Goal: Task Accomplishment & Management: Complete application form

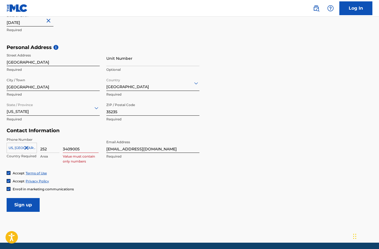
click at [75, 148] on input "3409005" at bounding box center [81, 145] width 36 height 16
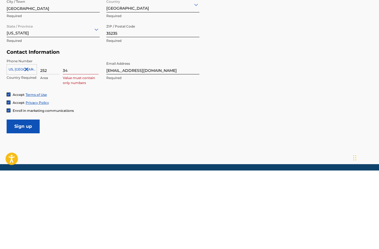
type input "3"
click at [203, 187] on div "Enroll in marketing communications" at bounding box center [189, 189] width 365 height 5
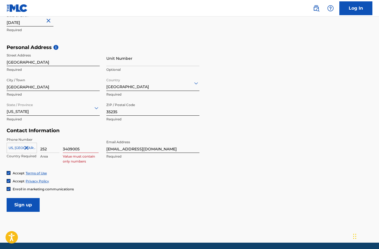
click at [188, 149] on input "[EMAIL_ADDRESS][DOMAIN_NAME]" at bounding box center [152, 145] width 93 height 16
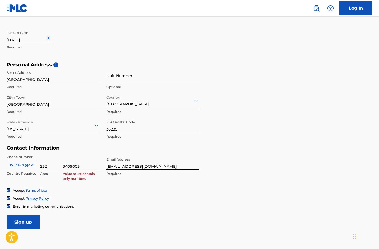
click at [36, 223] on input "Sign up" at bounding box center [23, 222] width 33 height 14
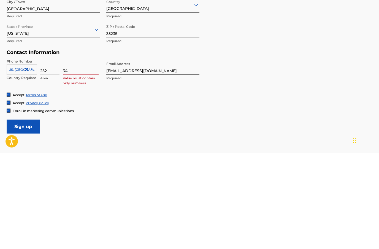
type input "3"
click at [46, 155] on input "252" at bounding box center [49, 163] width 19 height 16
type input "2"
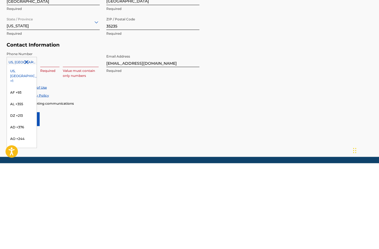
click at [21, 184] on div "AL +355" at bounding box center [22, 190] width 30 height 12
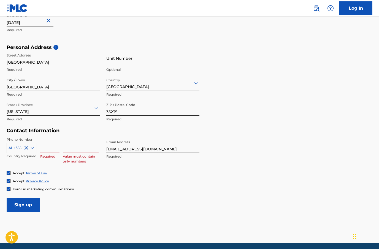
click at [50, 150] on input at bounding box center [49, 145] width 19 height 16
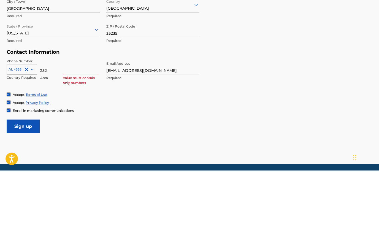
type input "252"
click at [78, 137] on input at bounding box center [81, 145] width 36 height 16
click at [204, 75] on form "User Information First Name [PERSON_NAME] Required Last Name [PERSON_NAME] Requ…" at bounding box center [189, 90] width 365 height 244
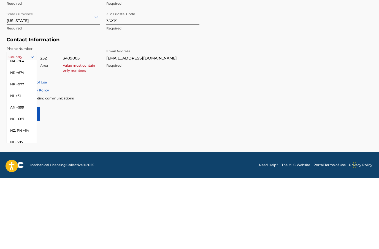
scroll to position [1575, 0]
click at [24, 184] on div "NC +687" at bounding box center [22, 190] width 30 height 12
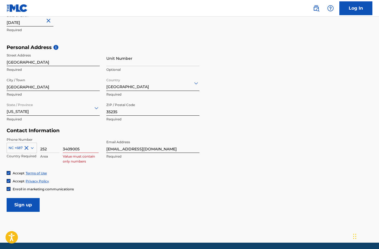
click at [83, 150] on input "3409005" at bounding box center [81, 145] width 36 height 16
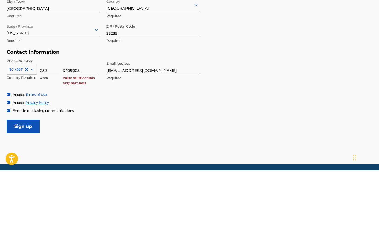
click at [176, 137] on input "[EMAIL_ADDRESS][DOMAIN_NAME]" at bounding box center [152, 145] width 93 height 16
click at [187, 117] on p "Required" at bounding box center [152, 119] width 93 height 5
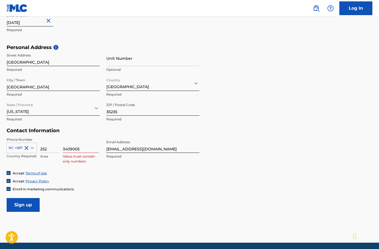
click at [26, 202] on input "Sign up" at bounding box center [23, 205] width 33 height 14
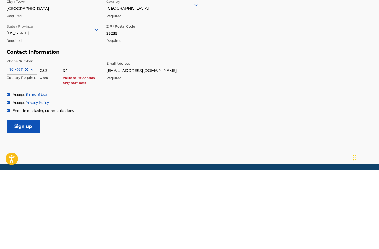
type input "3"
click at [49, 137] on input "252" at bounding box center [49, 145] width 19 height 16
type input "2"
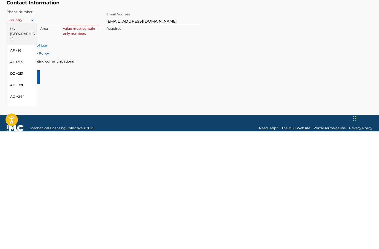
scroll to position [0, 0]
click at [21, 141] on div "US, [GEOGRAPHIC_DATA] +1" at bounding box center [22, 151] width 30 height 21
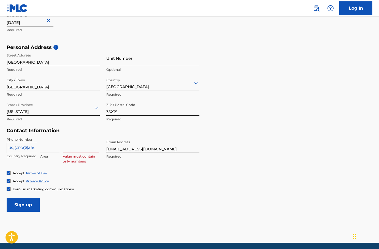
click at [43, 147] on input at bounding box center [49, 145] width 19 height 16
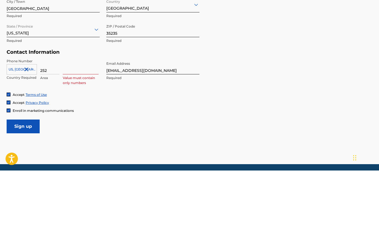
type input "252"
click at [79, 137] on input at bounding box center [81, 145] width 36 height 16
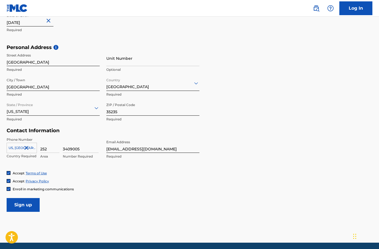
type input "3409005"
click at [33, 206] on input "Sign up" at bounding box center [23, 205] width 33 height 14
